Goal: Unclear

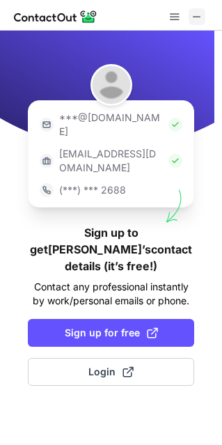
click at [196, 18] on span at bounding box center [196, 16] width 11 height 11
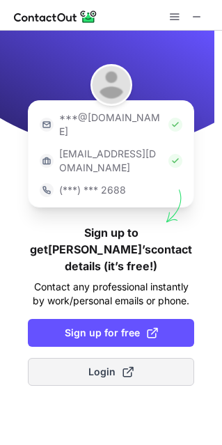
click at [127, 366] on span at bounding box center [128, 371] width 11 height 11
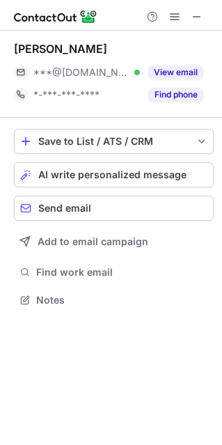
scroll to position [7, 7]
click at [197, 11] on span at bounding box center [196, 16] width 11 height 11
